Goal: Task Accomplishment & Management: Manage account settings

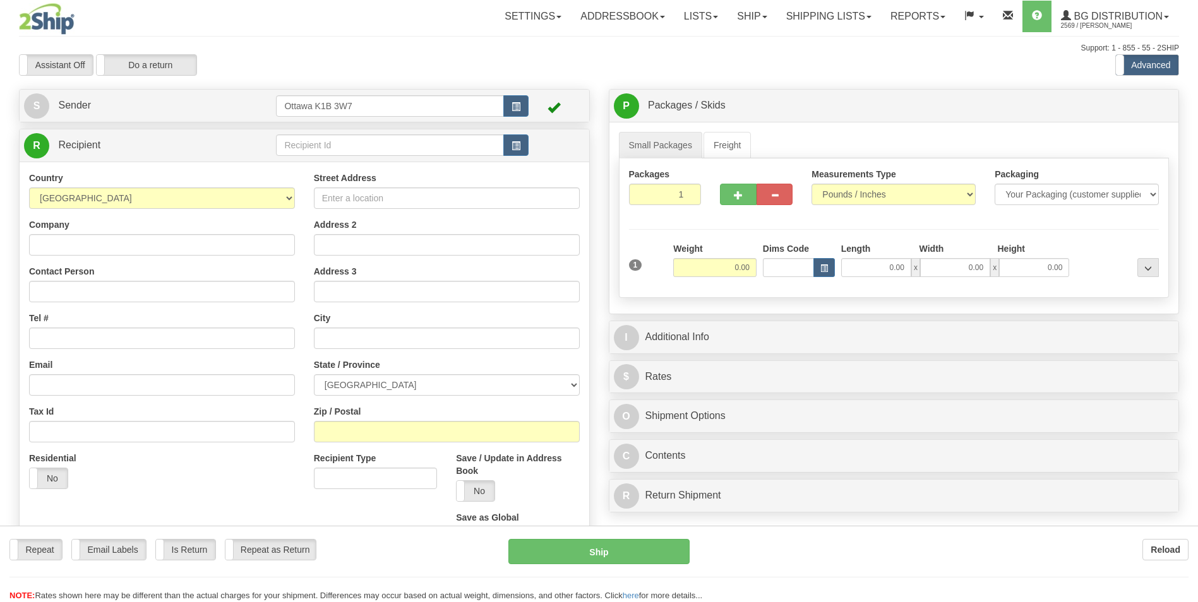
click at [349, 143] on div "Toggle navigation Settings Shipping Preferences Fields Preferences New" at bounding box center [599, 359] width 1198 height 718
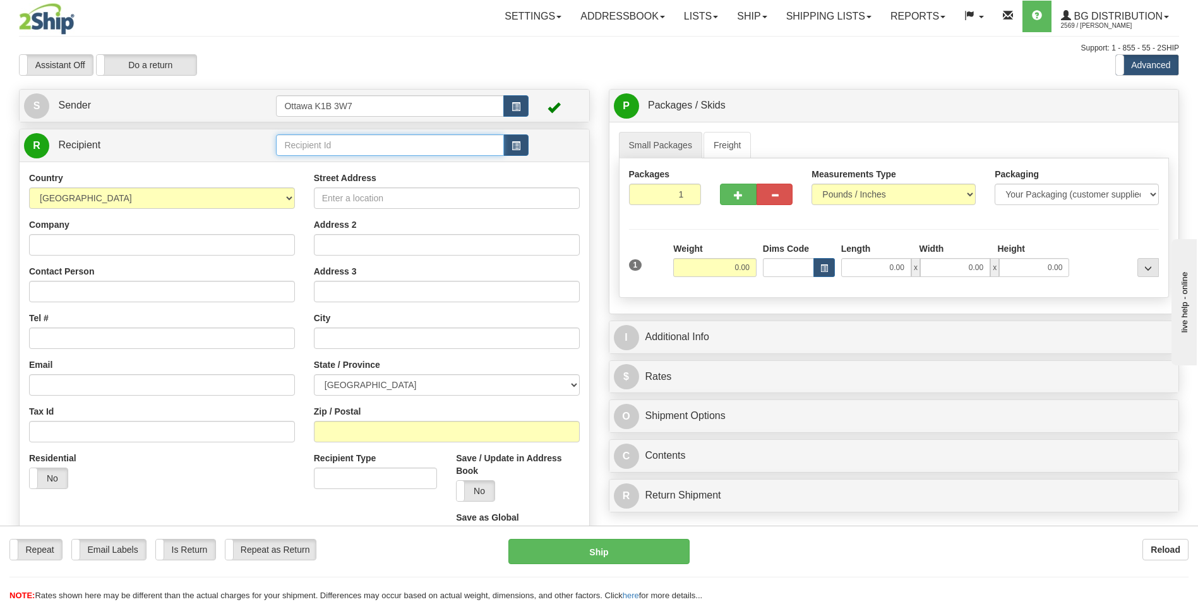
click at [340, 153] on input "text" at bounding box center [389, 145] width 227 height 21
click at [734, 16] on link "Ship" at bounding box center [752, 17] width 49 height 32
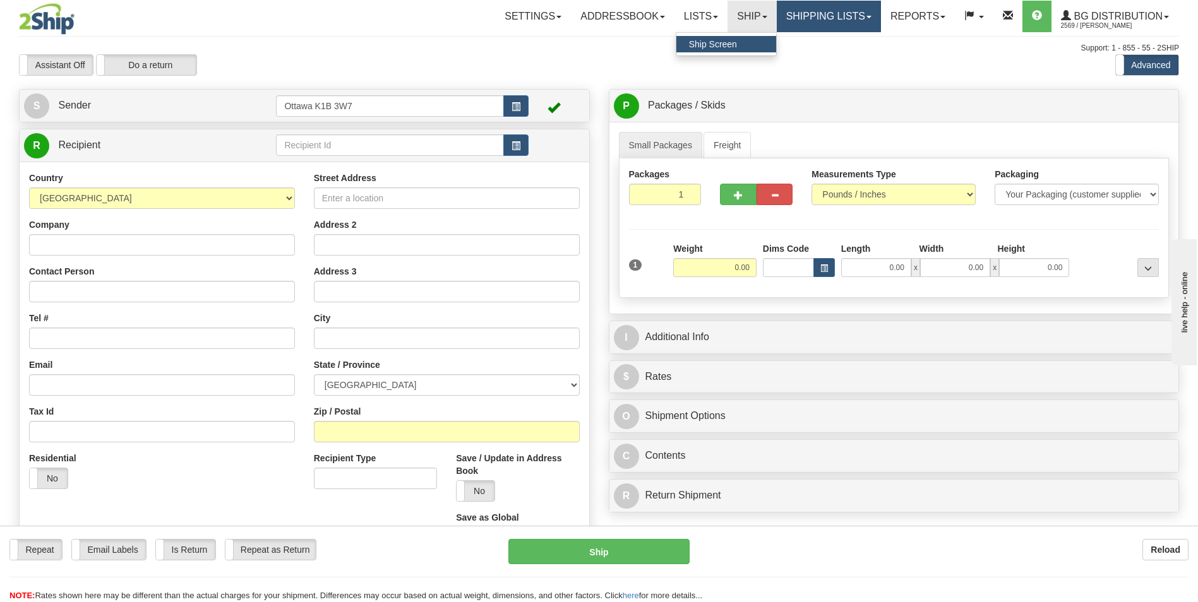
click at [805, 11] on link "Shipping lists" at bounding box center [829, 17] width 104 height 32
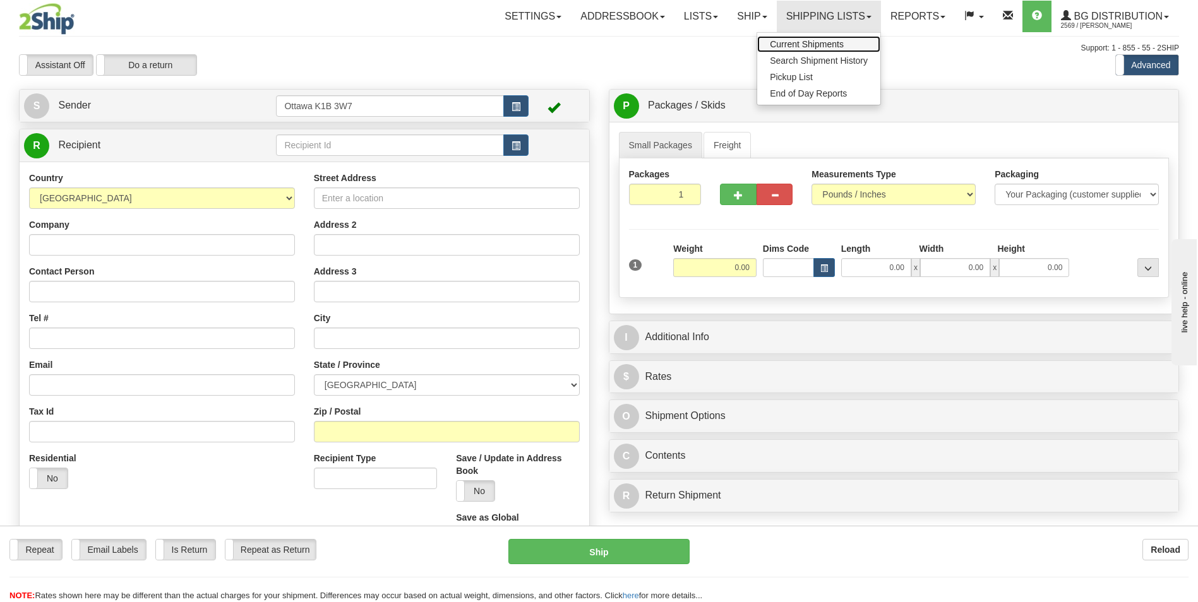
click at [800, 44] on span "Current Shipments" at bounding box center [807, 44] width 74 height 10
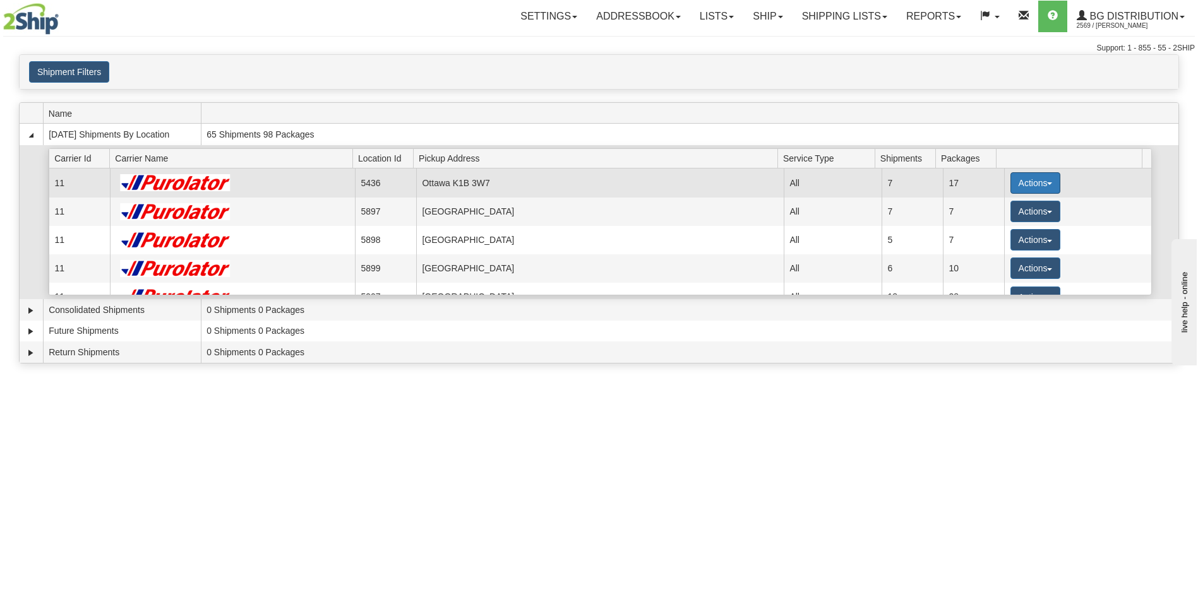
click at [1035, 187] on button "Actions" at bounding box center [1035, 182] width 51 height 21
click at [1003, 209] on span "Details" at bounding box center [988, 206] width 34 height 9
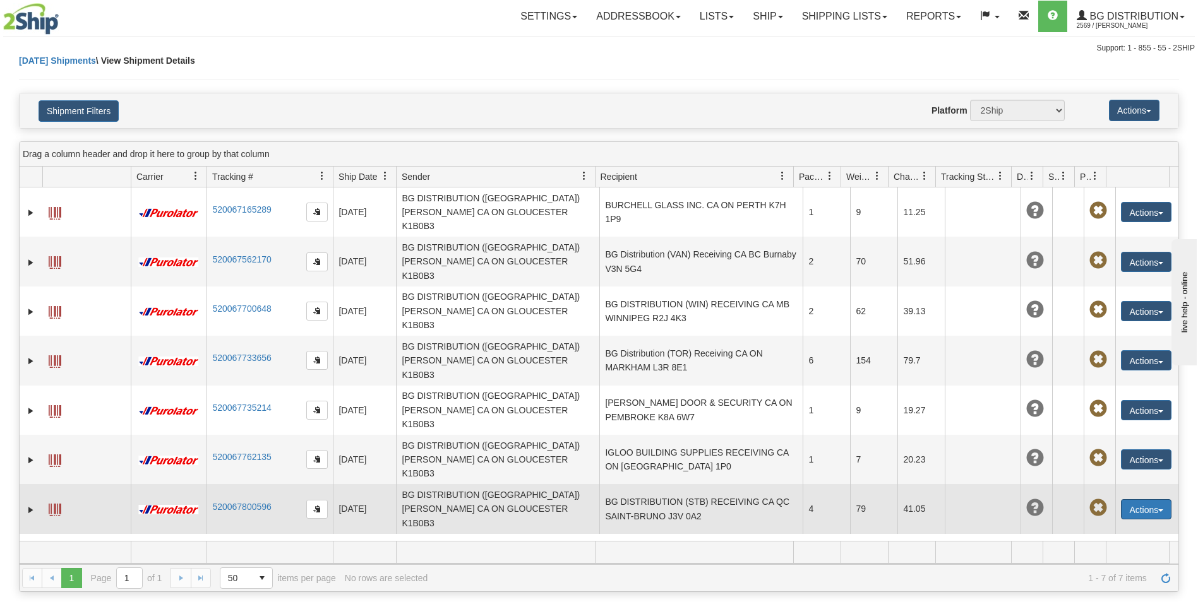
click at [1142, 500] on button "Actions" at bounding box center [1146, 510] width 51 height 20
click at [1103, 525] on link "Edit" at bounding box center [1120, 533] width 101 height 16
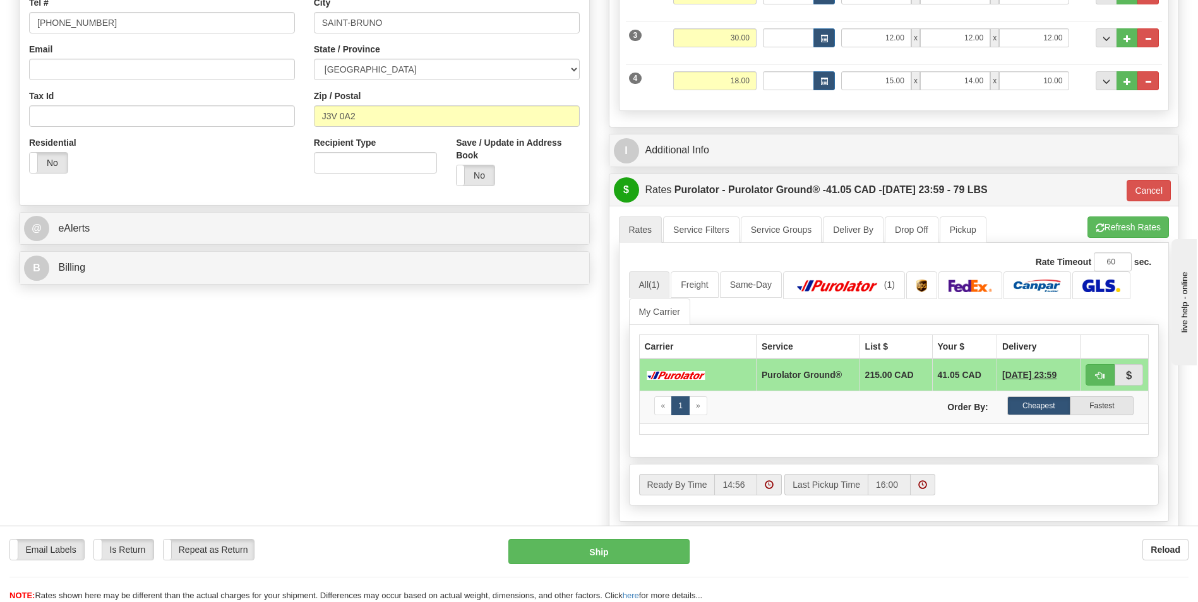
scroll to position [253, 0]
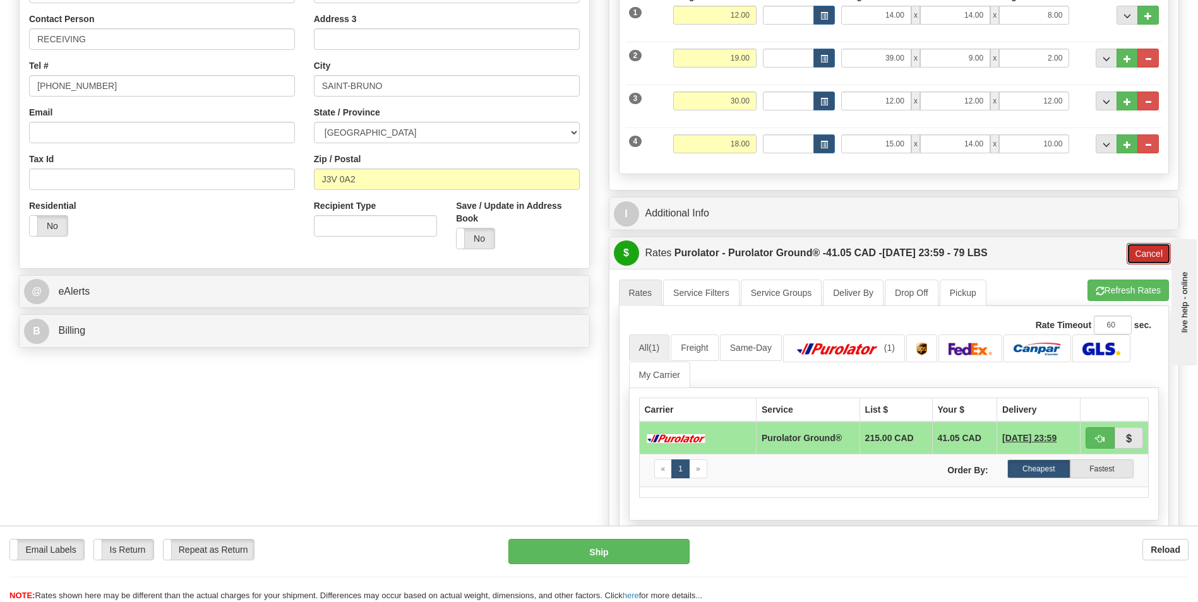
click at [1153, 253] on button "Cancel" at bounding box center [1149, 253] width 44 height 21
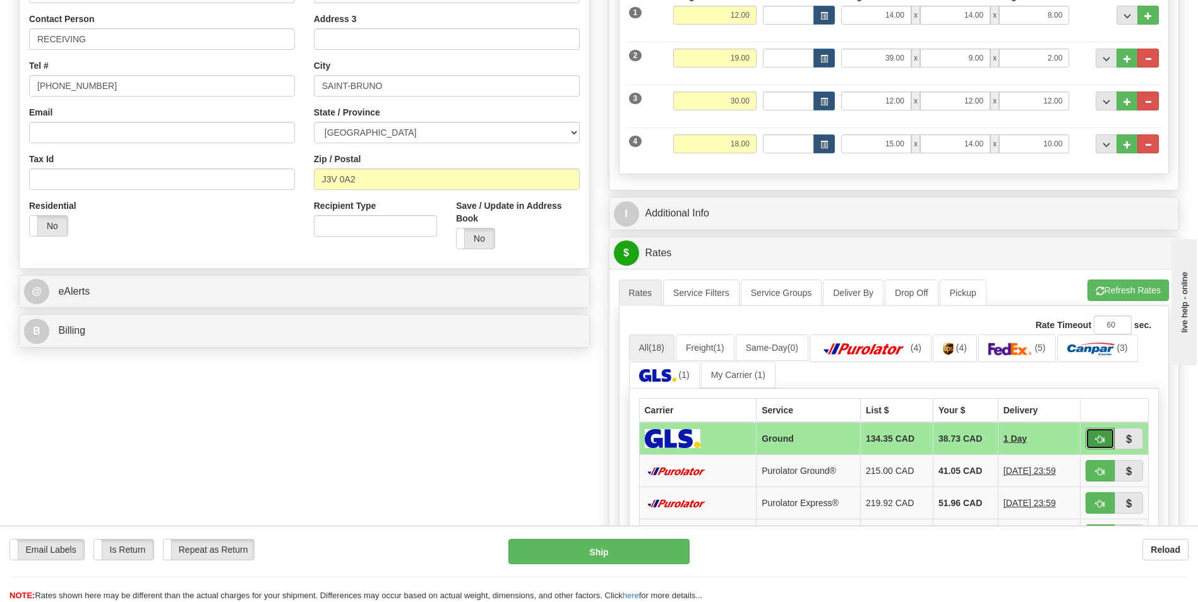
click at [1106, 438] on button "button" at bounding box center [1100, 438] width 29 height 21
type input "1"
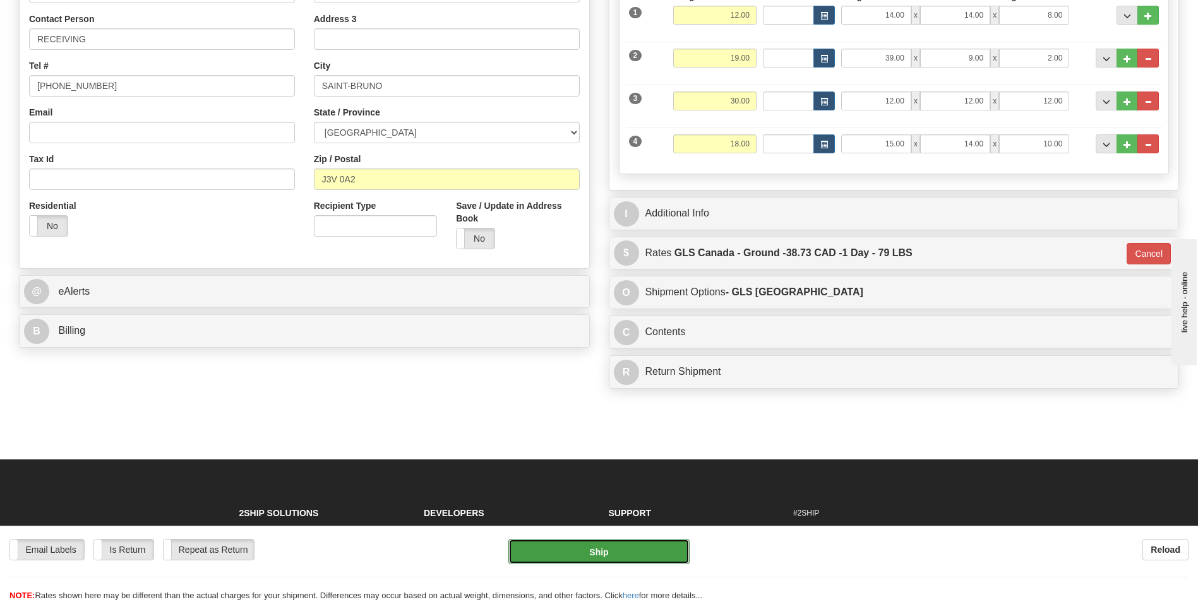
click at [650, 551] on button "Ship" at bounding box center [598, 551] width 181 height 25
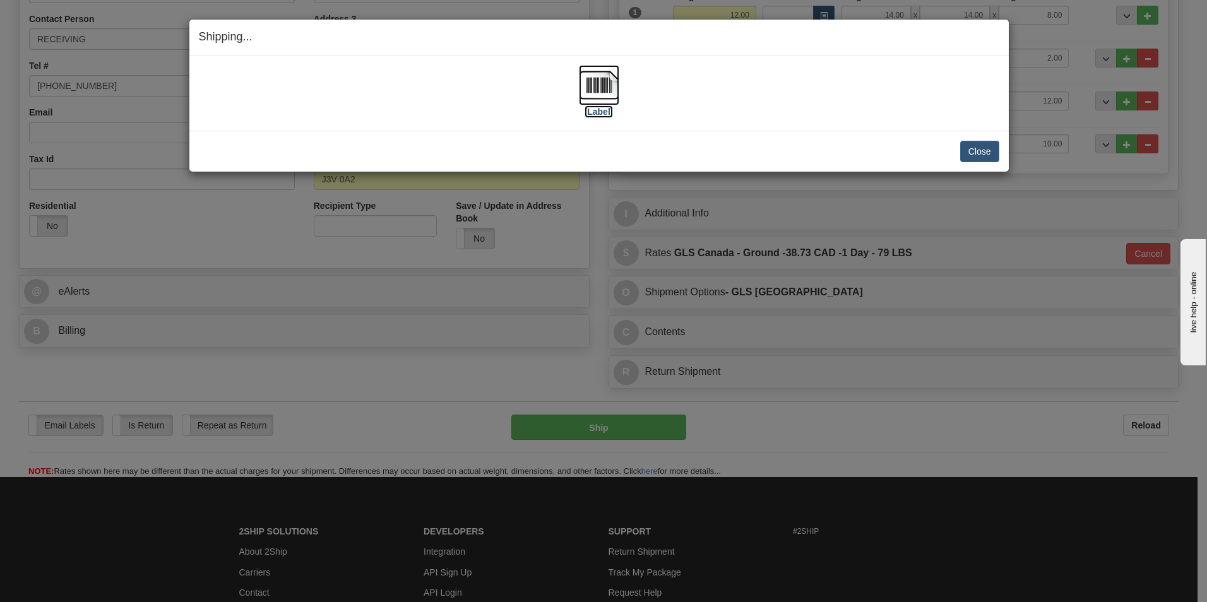
click at [596, 115] on label "[Label]" at bounding box center [599, 111] width 29 height 13
click at [981, 159] on button "Close" at bounding box center [980, 151] width 39 height 21
